Goal: Information Seeking & Learning: Learn about a topic

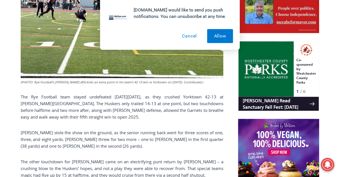
click at [187, 37] on button "Cancel" at bounding box center [189, 36] width 29 height 14
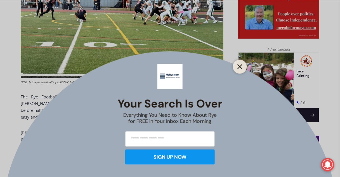
click at [241, 67] on icon "Close" at bounding box center [240, 66] width 5 height 5
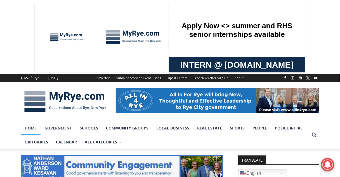
click at [31, 128] on link "Home" at bounding box center [31, 128] width 20 height 14
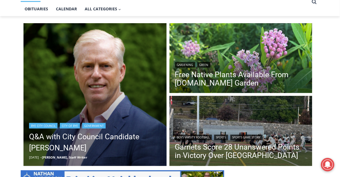
scroll to position [134, 0]
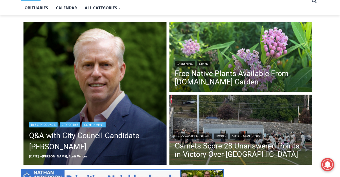
click at [89, 83] on img "Read More Q&A with City Council Candidate James Ward" at bounding box center [95, 93] width 143 height 143
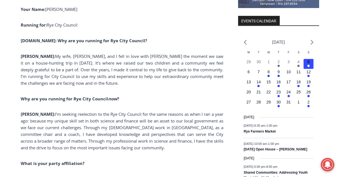
scroll to position [694, 0]
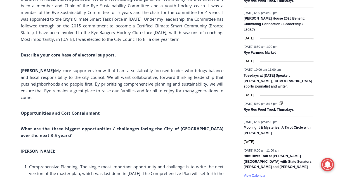
click at [139, 79] on span "My core supporters know that I am a sustainably-focused leader who brings balan…" at bounding box center [122, 84] width 203 height 32
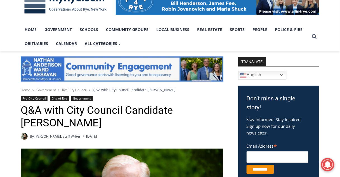
scroll to position [90, 0]
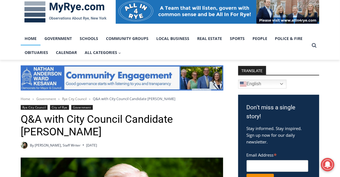
click at [34, 39] on link "Home" at bounding box center [31, 39] width 20 height 14
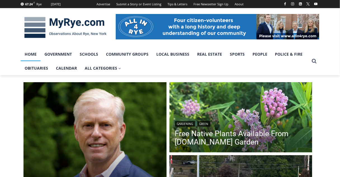
click at [223, 131] on link "Free Native Plants Available From [DOMAIN_NAME] Garden" at bounding box center [241, 138] width 132 height 17
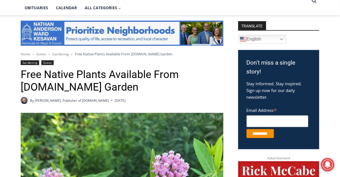
scroll to position [112, 0]
